Goal: Find specific page/section: Find specific page/section

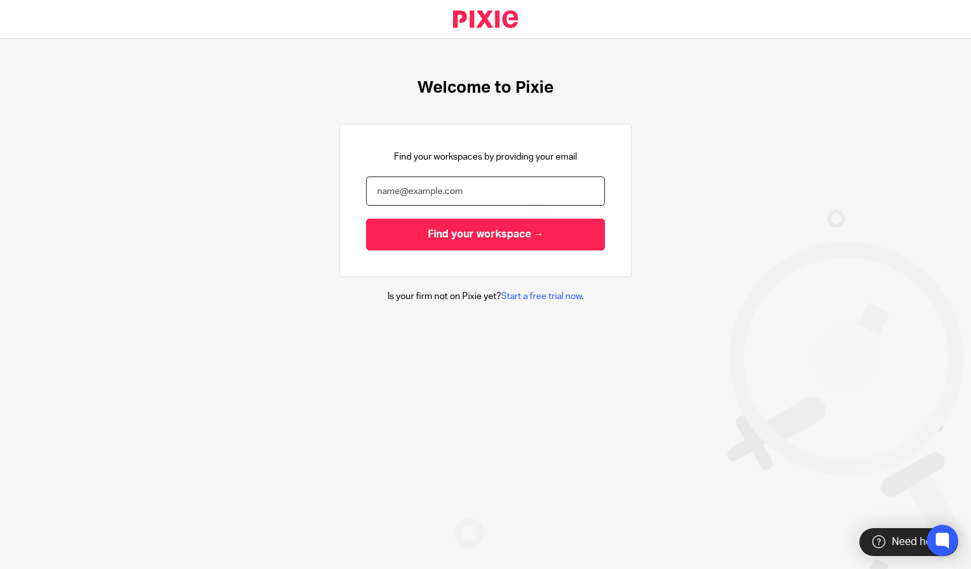
click at [418, 188] on input "email" at bounding box center [485, 191] width 239 height 29
type input "[PERSON_NAME][EMAIL_ADDRESS][DOMAIN_NAME]"
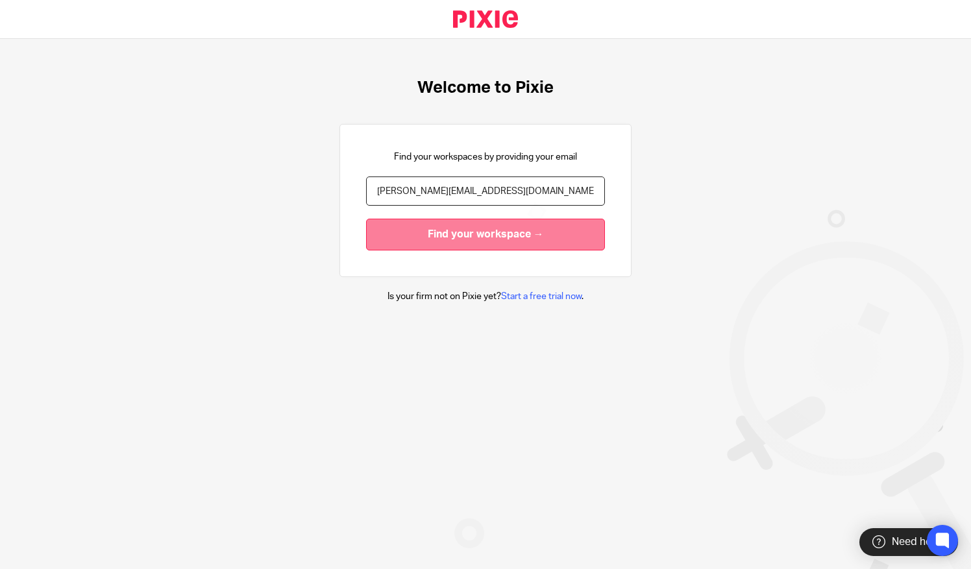
click at [419, 234] on input "Find your workspace →" at bounding box center [485, 235] width 239 height 32
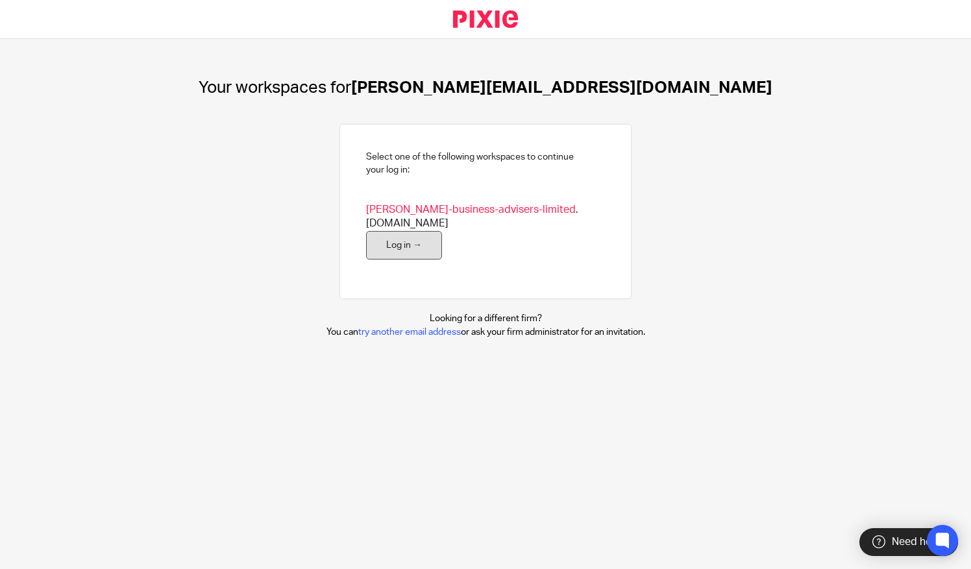
click at [381, 240] on link "Log in →" at bounding box center [404, 245] width 76 height 29
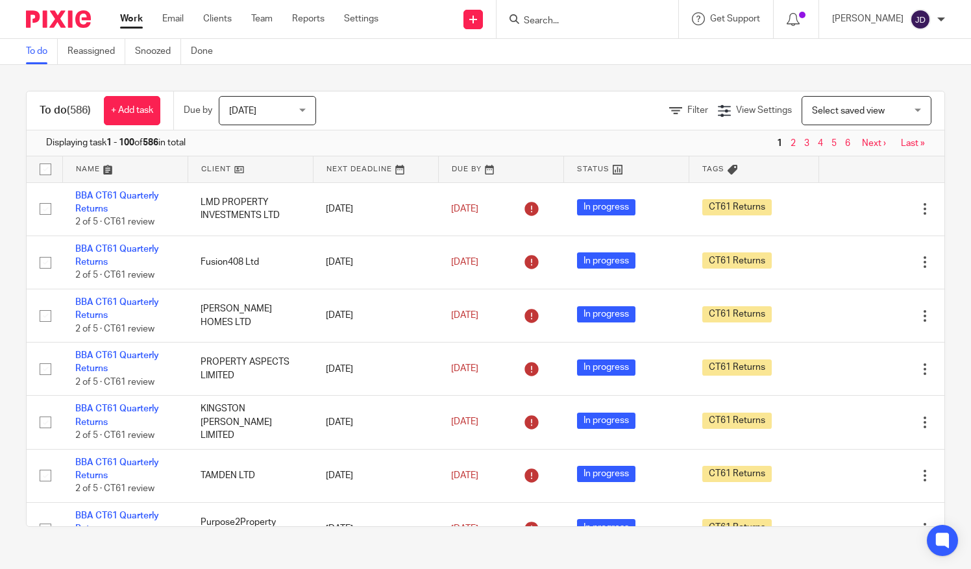
click at [550, 16] on input "Search" at bounding box center [581, 22] width 117 height 12
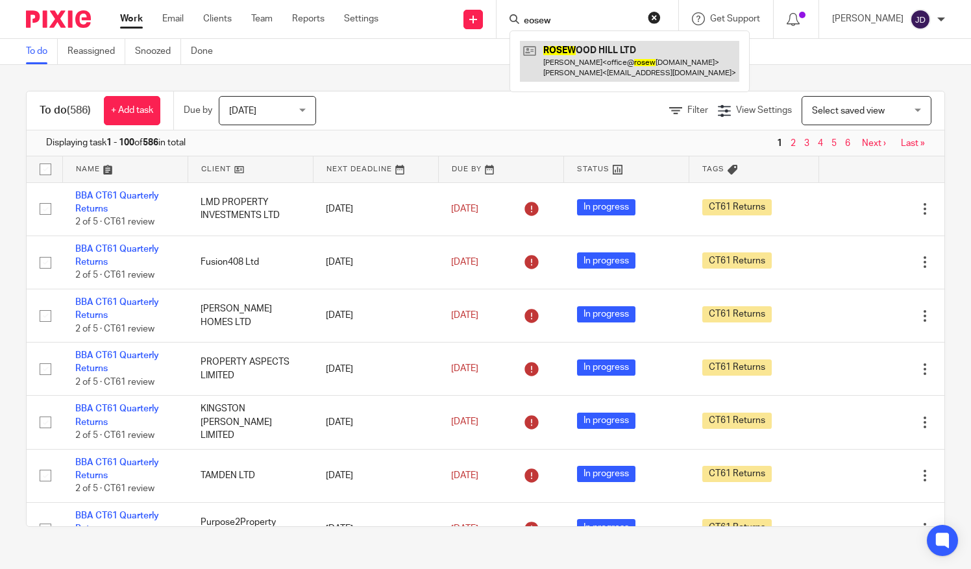
type input "eosew"
click at [584, 69] on link at bounding box center [629, 61] width 219 height 40
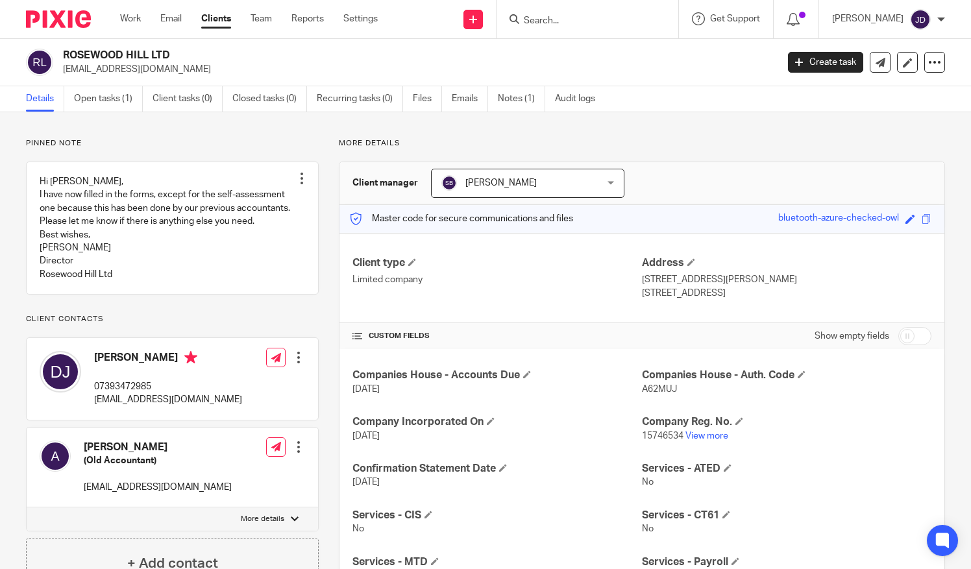
click at [565, 21] on input "Search" at bounding box center [581, 22] width 117 height 12
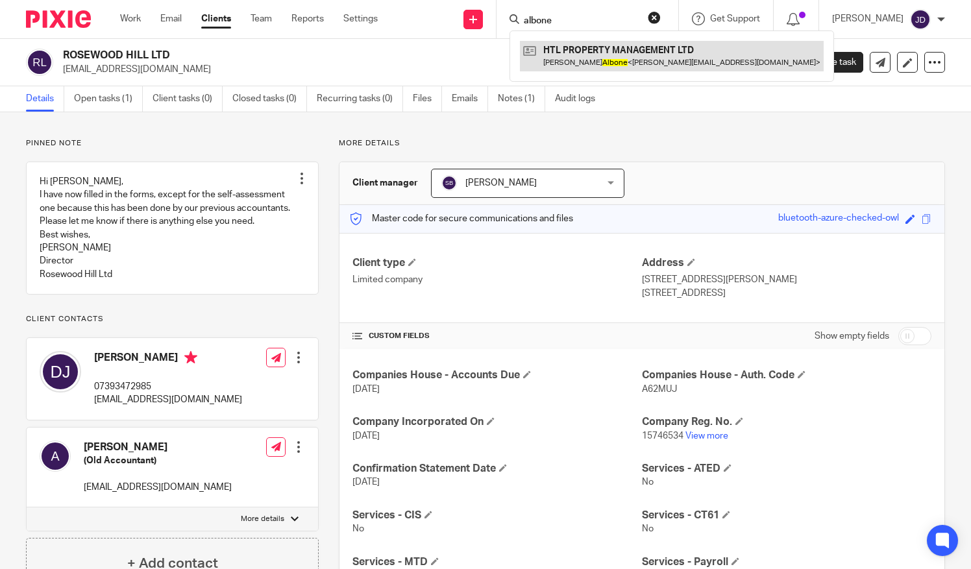
type input "albone"
click at [591, 50] on link at bounding box center [672, 56] width 304 height 30
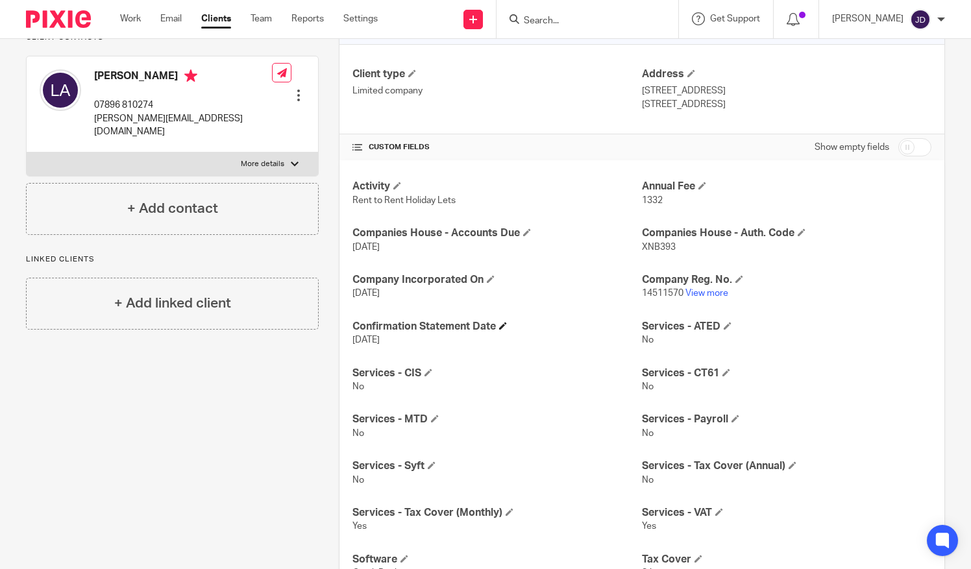
scroll to position [195, 0]
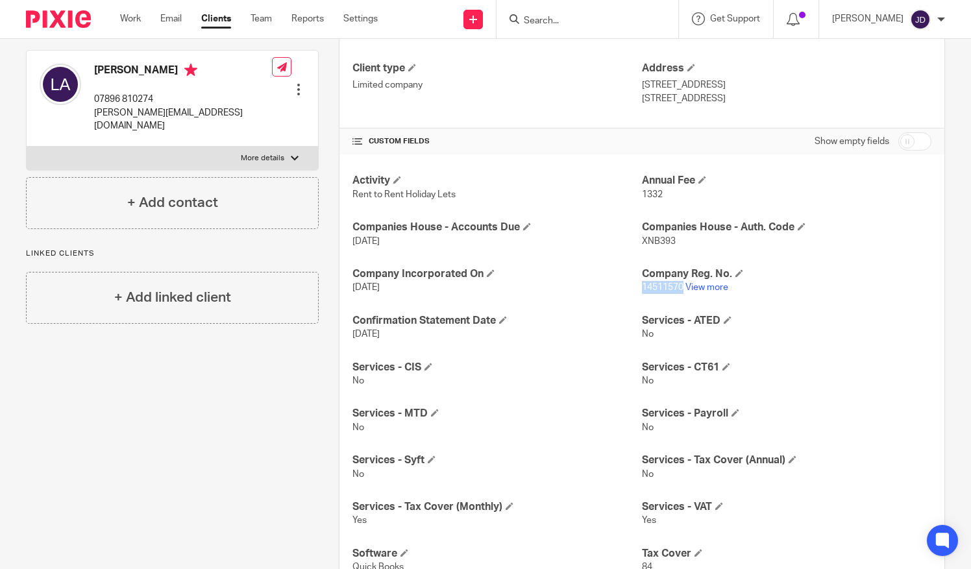
drag, startPoint x: 679, startPoint y: 287, endPoint x: 637, endPoint y: 299, distance: 43.8
click at [637, 299] on div "Activity Rent to Rent Holiday Lets Annual Fee 1332 Companies House - Accounts D…" at bounding box center [641, 443] width 605 height 579
copy span "14511570"
click at [709, 291] on link "View more" at bounding box center [706, 287] width 43 height 9
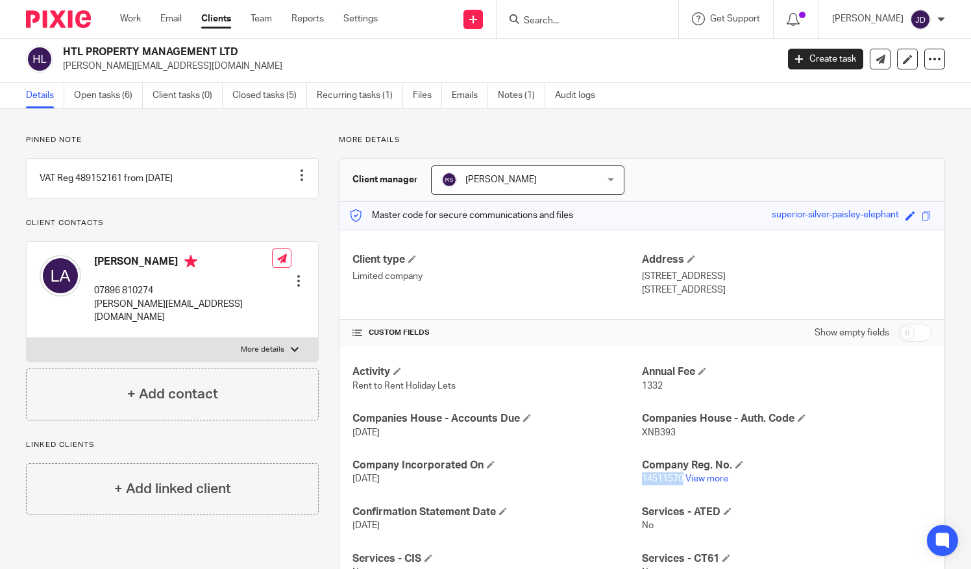
scroll to position [0, 0]
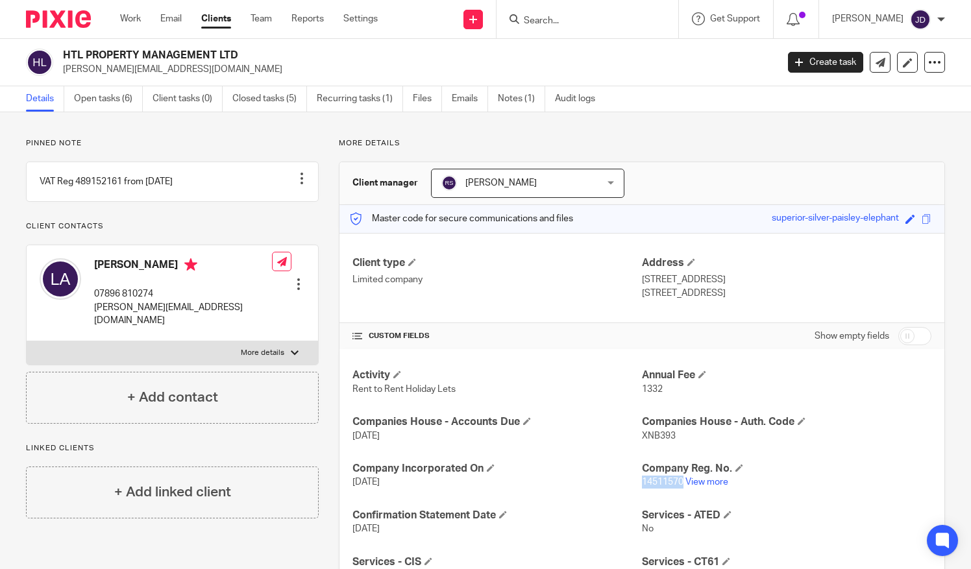
drag, startPoint x: 634, startPoint y: 280, endPoint x: 735, endPoint y: 296, distance: 102.6
click at [735, 296] on div "Client type Limited company Address 8 Neptune Drive St. Leonards, BH24 2FB" at bounding box center [641, 278] width 605 height 90
drag, startPoint x: 735, startPoint y: 296, endPoint x: 545, endPoint y: 296, distance: 190.2
click at [545, 296] on div "Client type Limited company" at bounding box center [496, 277] width 289 height 43
click at [739, 300] on div "Client type Limited company Address 8 Neptune Drive St. Leonards, BH24 2FB" at bounding box center [641, 278] width 605 height 90
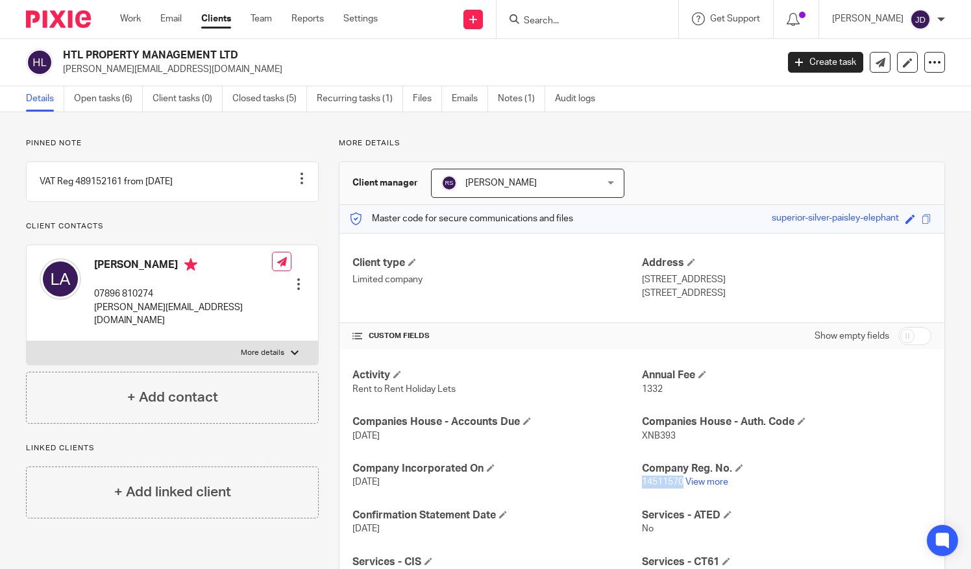
click at [750, 296] on p "St. Leonards, BH24 2FB" at bounding box center [786, 293] width 289 height 13
click at [698, 270] on div "Address 8 Neptune Drive St. Leonards, BH24 2FB" at bounding box center [786, 277] width 289 height 43
drag, startPoint x: 741, startPoint y: 295, endPoint x: 637, endPoint y: 284, distance: 103.9
click at [642, 284] on div "Address 8 Neptune Drive St. Leonards, BH24 2FB" at bounding box center [786, 277] width 289 height 43
copy div "8 Neptune Drive St. Leonards, BH24 2FB"
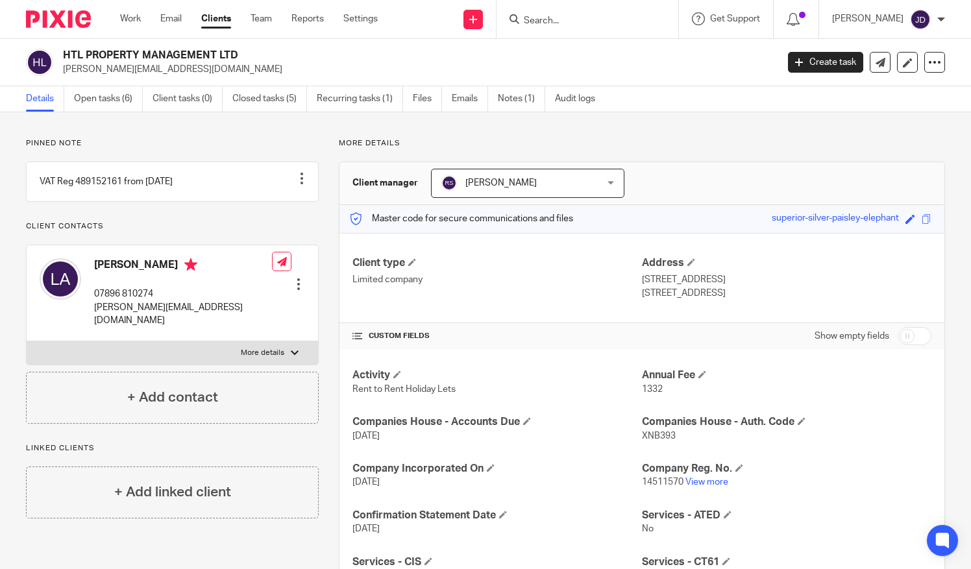
click at [556, 16] on input "Search" at bounding box center [581, 22] width 117 height 12
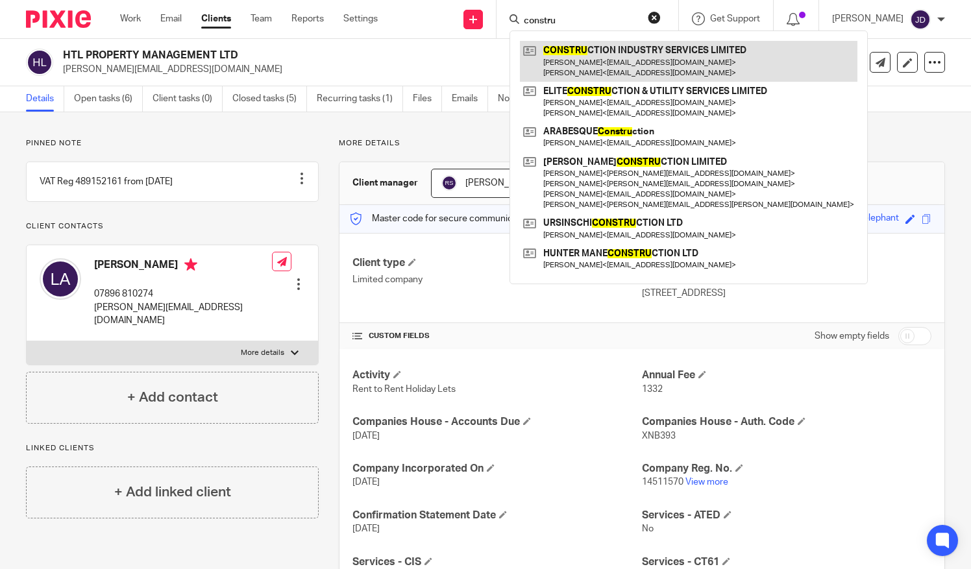
type input "constru"
click at [595, 53] on link at bounding box center [689, 61] width 338 height 40
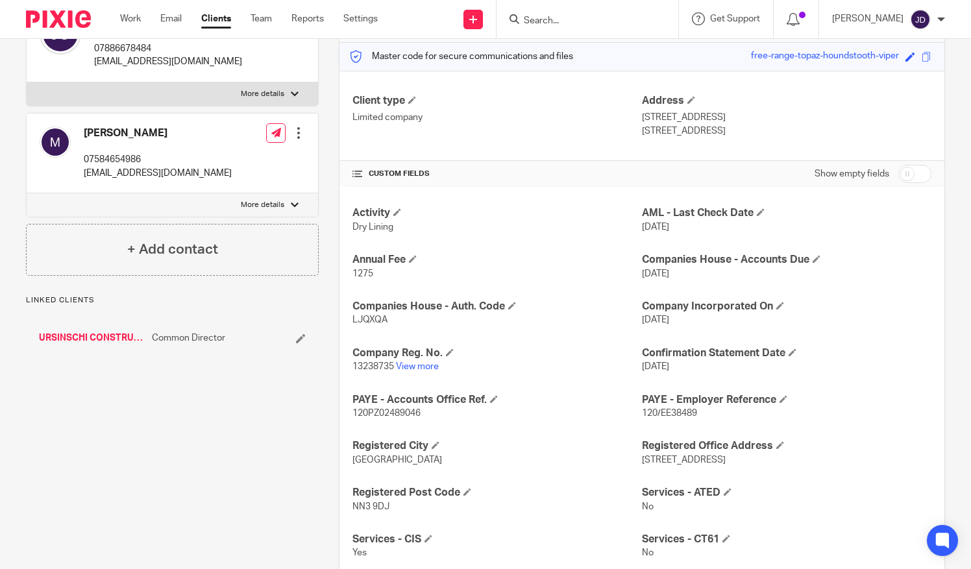
scroll to position [195, 0]
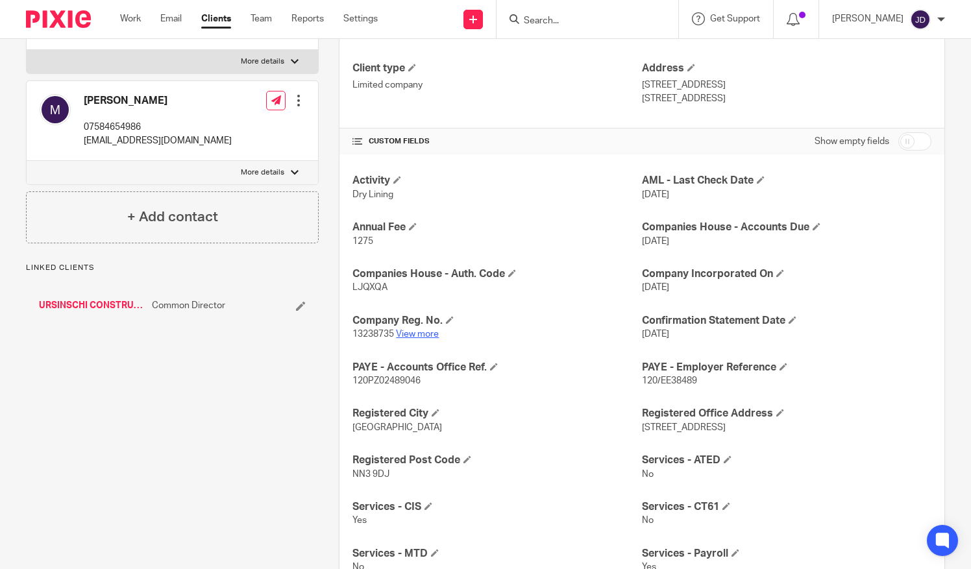
click at [417, 332] on link "View more" at bounding box center [417, 334] width 43 height 9
